Goal: Information Seeking & Learning: Learn about a topic

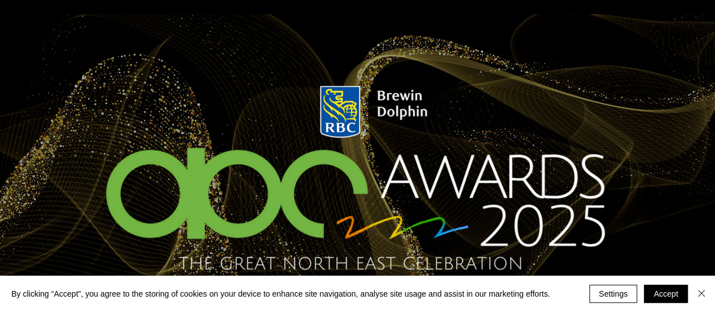
scroll to position [171, 0]
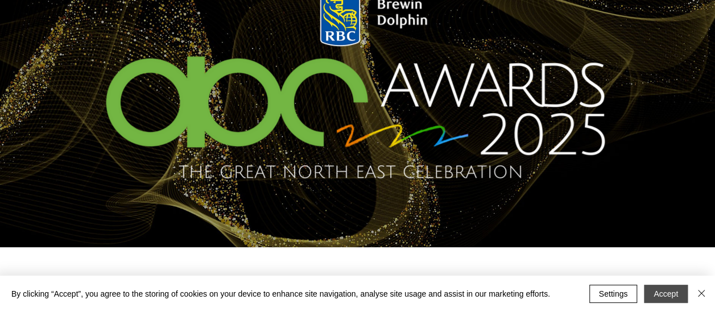
click at [667, 294] on button "Accept" at bounding box center [666, 294] width 44 height 18
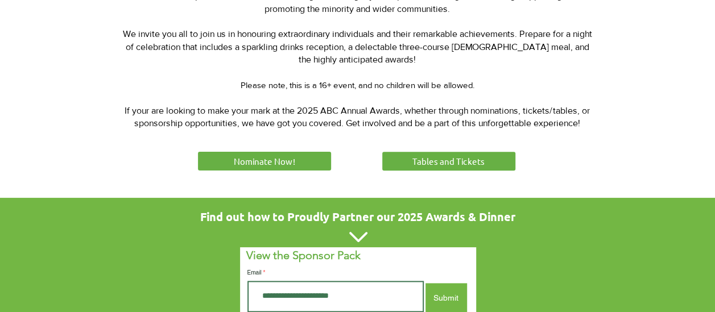
scroll to position [569, 0]
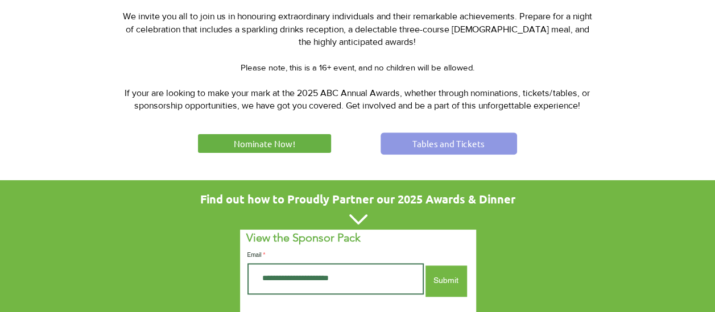
click at [473, 149] on link "Tables and Tickets" at bounding box center [449, 144] width 137 height 22
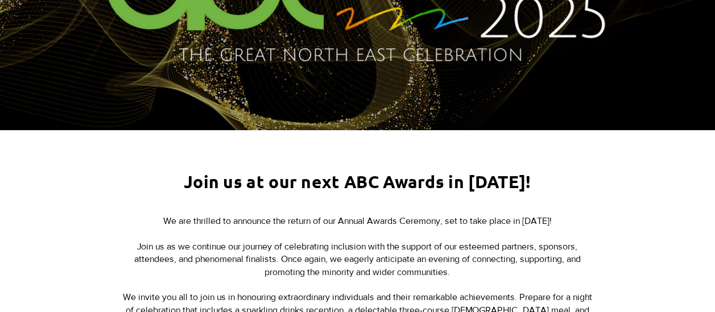
scroll to position [0, 0]
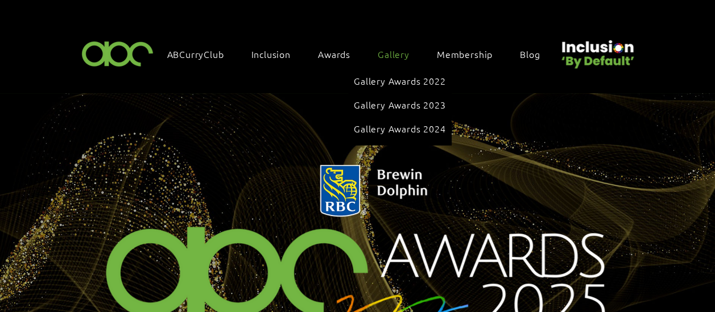
click at [393, 53] on span "Gallery" at bounding box center [394, 54] width 32 height 13
click at [407, 122] on span "Gallery Awards 2024" at bounding box center [400, 128] width 92 height 13
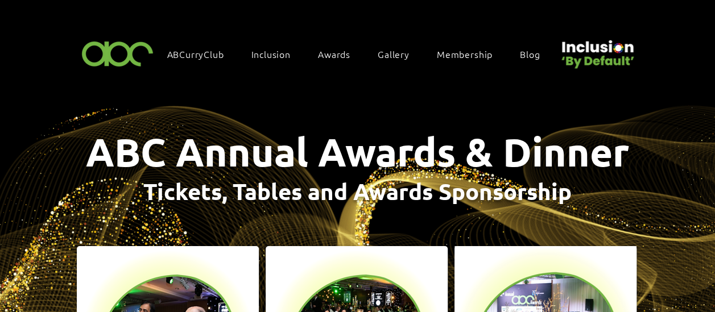
click at [395, 176] on span "Tickets, Tables and Awards Sponsorship" at bounding box center [357, 191] width 428 height 30
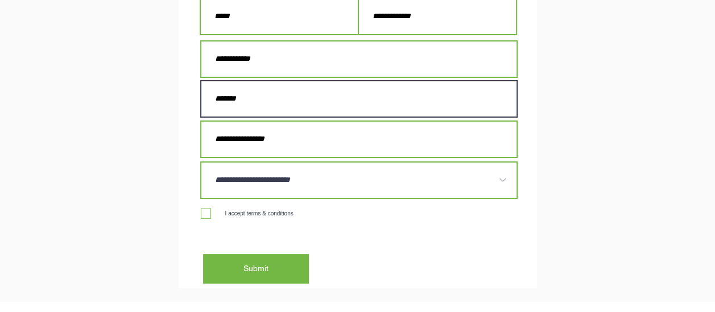
scroll to position [1593, 0]
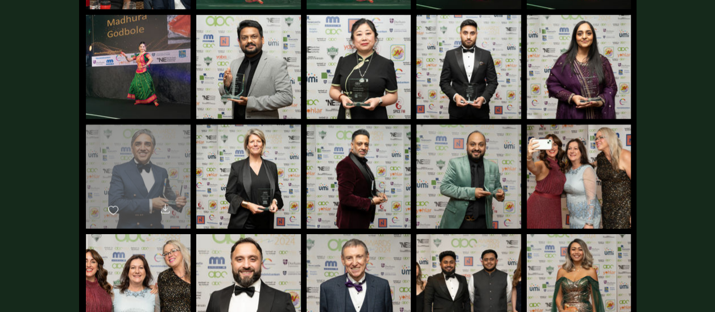
scroll to position [512, 0]
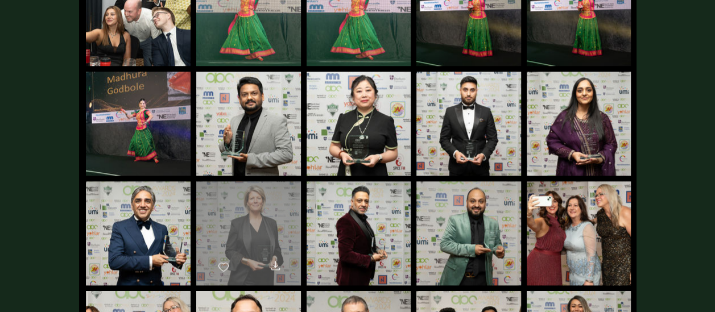
click at [252, 219] on div "main content" at bounding box center [248, 229] width 105 height 94
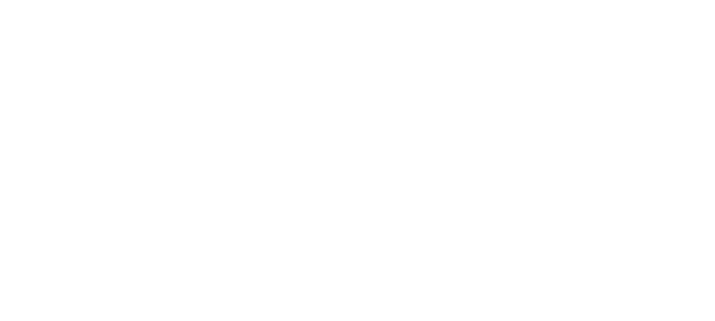
scroll to position [0, 0]
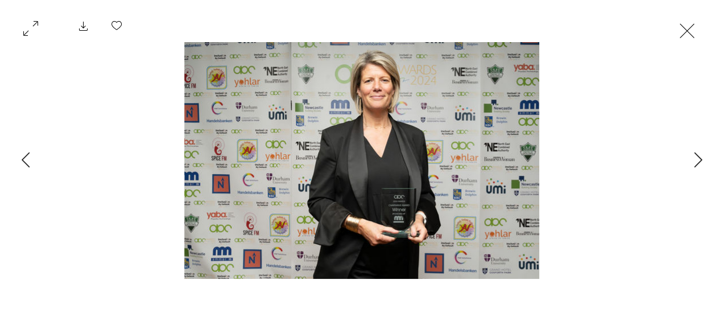
click at [698, 31] on button "Exit expand mode" at bounding box center [688, 29] width 22 height 25
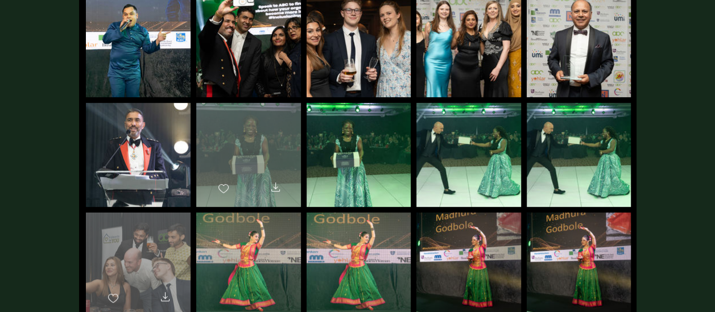
scroll to position [228, 0]
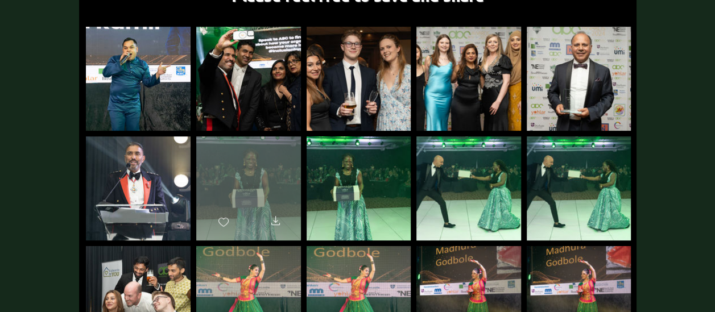
click at [271, 171] on div "main content" at bounding box center [248, 184] width 105 height 94
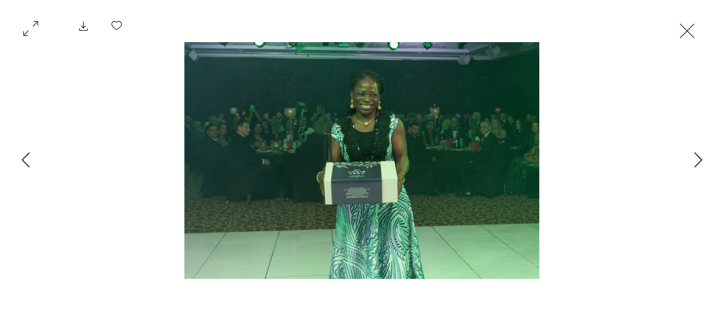
click at [698, 30] on button "Exit expand mode" at bounding box center [688, 29] width 22 height 25
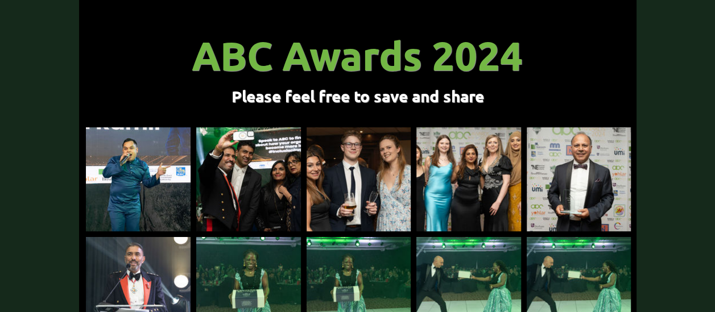
scroll to position [126, 0]
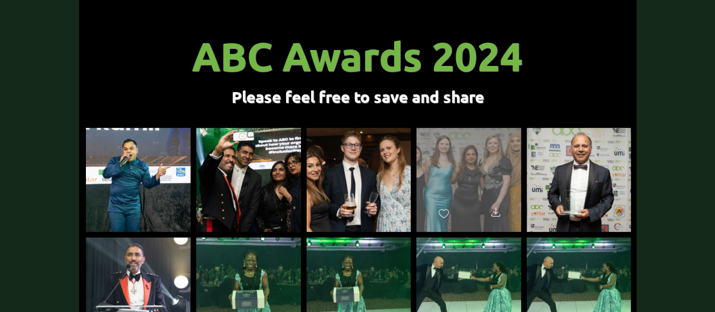
click at [492, 200] on div "Download" at bounding box center [496, 214] width 25 height 28
click at [469, 168] on div "main content" at bounding box center [469, 175] width 105 height 94
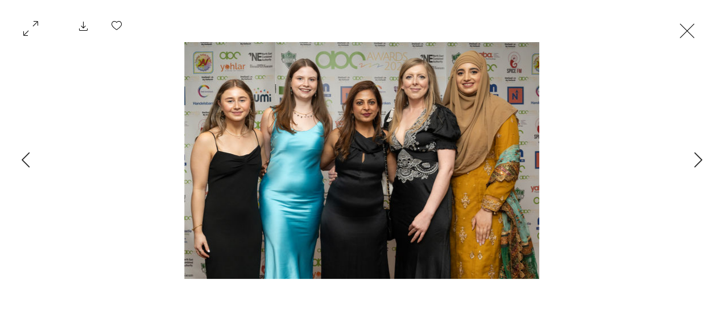
click at [698, 32] on button "Exit expand mode" at bounding box center [688, 29] width 22 height 25
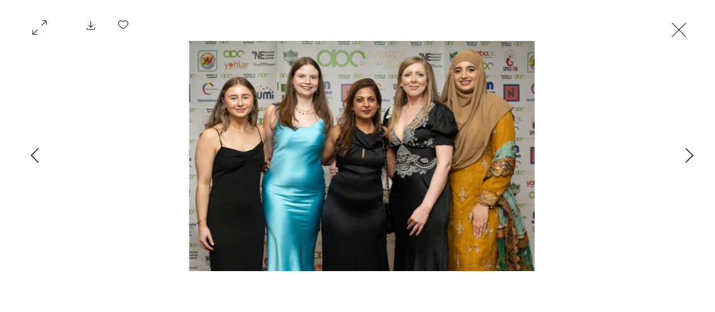
scroll to position [126, 0]
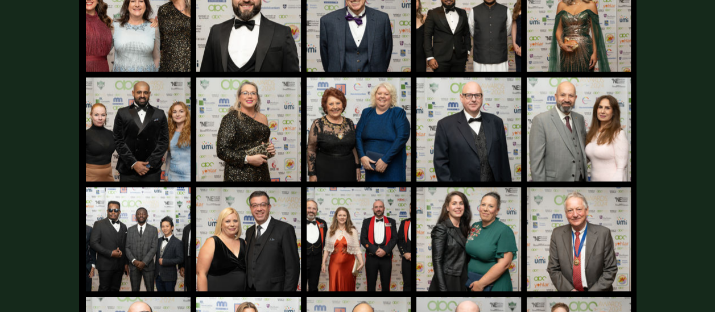
scroll to position [769, 0]
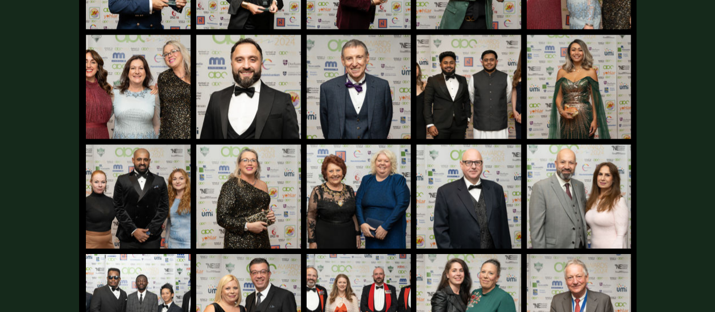
click at [118, 73] on img "main content" at bounding box center [138, 87] width 105 height 104
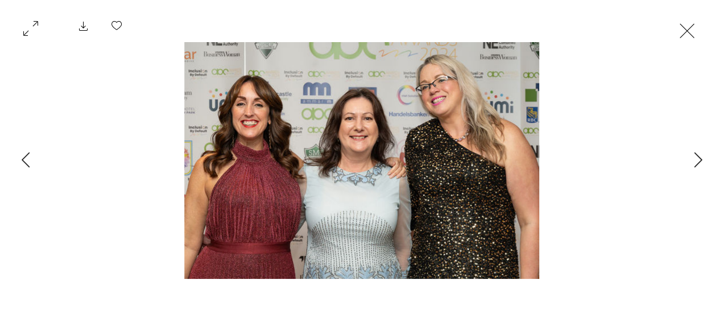
click at [698, 30] on button "Exit expand mode" at bounding box center [688, 29] width 22 height 25
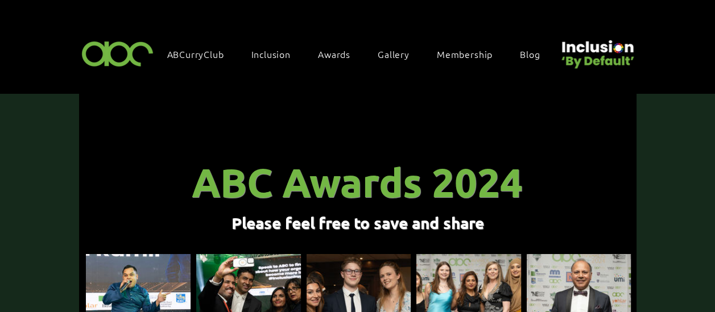
click at [393, 50] on span "Gallery" at bounding box center [394, 54] width 32 height 13
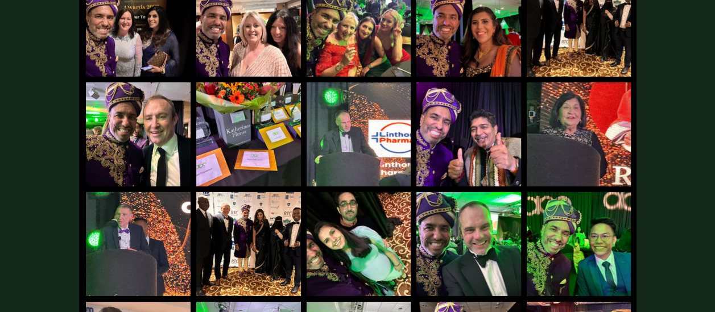
scroll to position [1730, 0]
